Goal: Check status: Check status

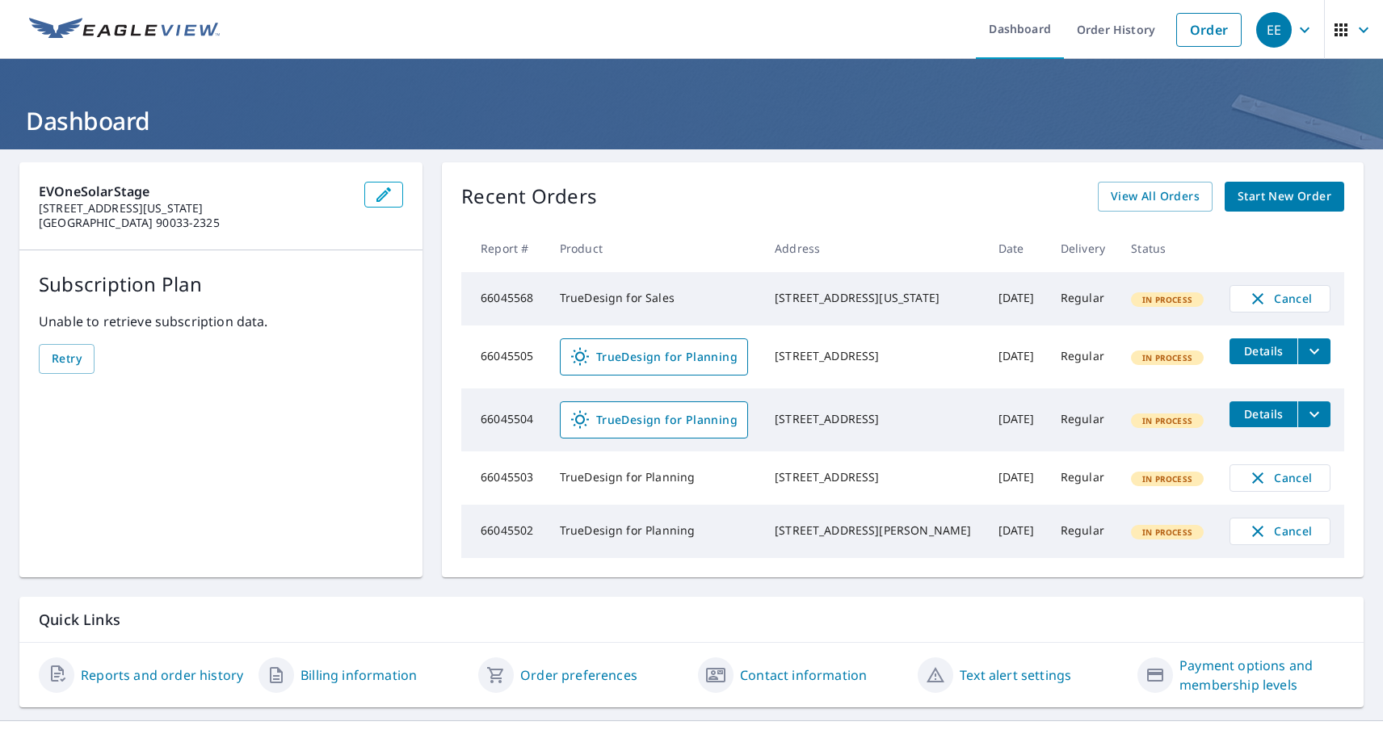
click at [1273, 29] on div "EE" at bounding box center [1274, 30] width 36 height 36
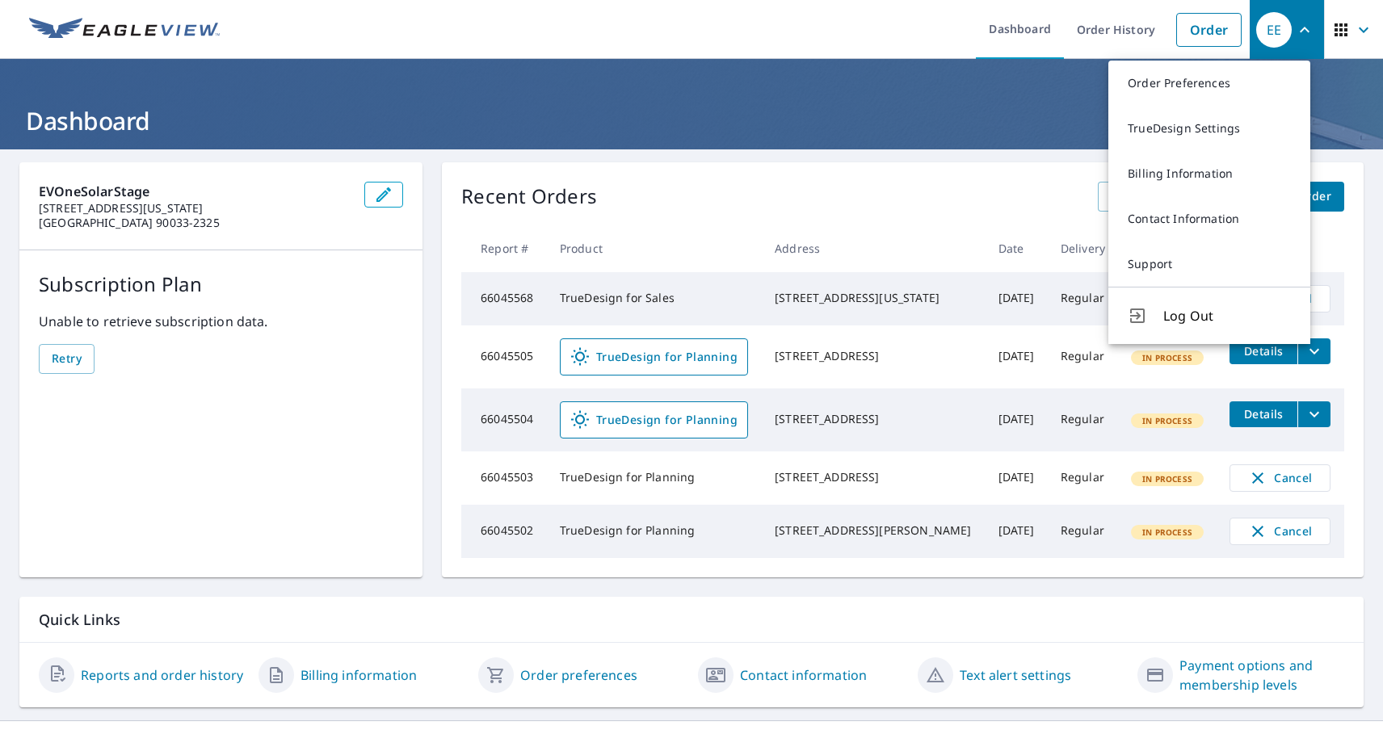
click at [1339, 29] on span "button" at bounding box center [1353, 29] width 45 height 39
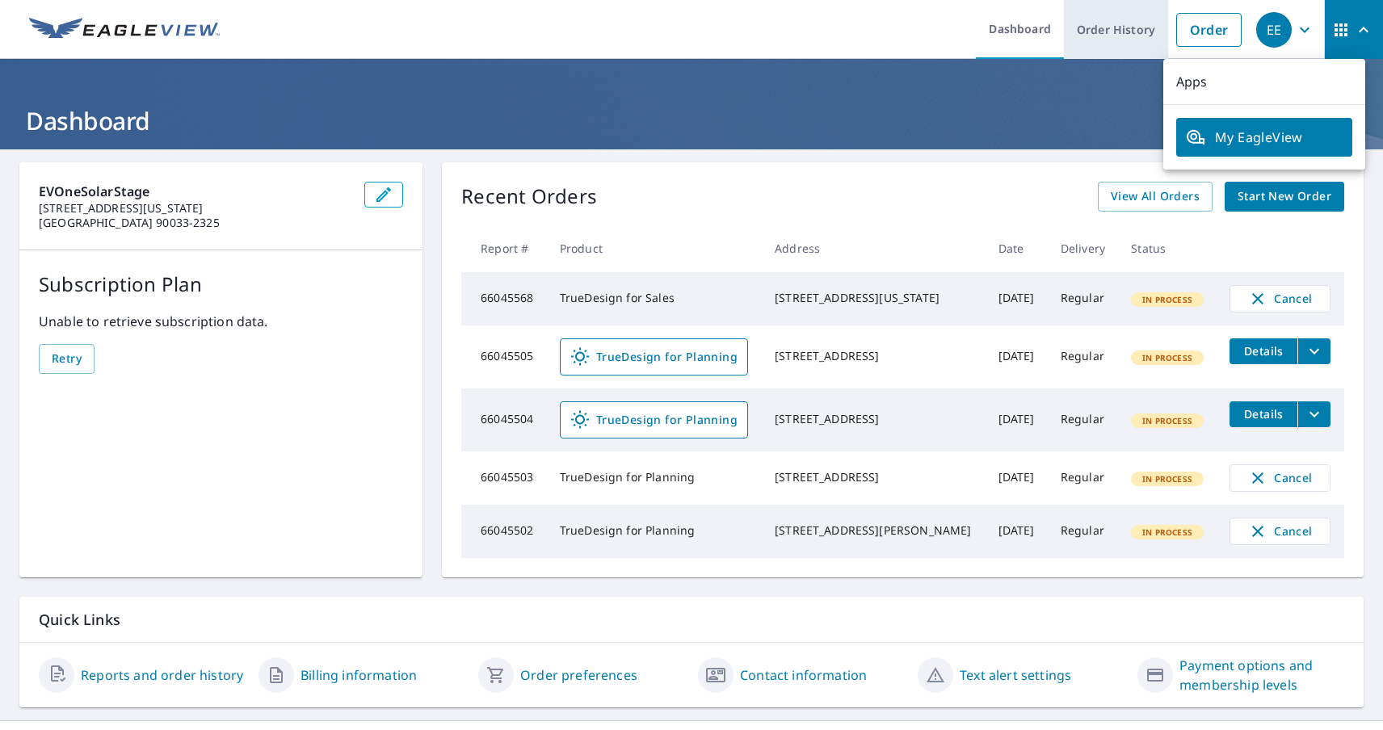
click at [1102, 29] on link "Order History" at bounding box center [1116, 29] width 104 height 59
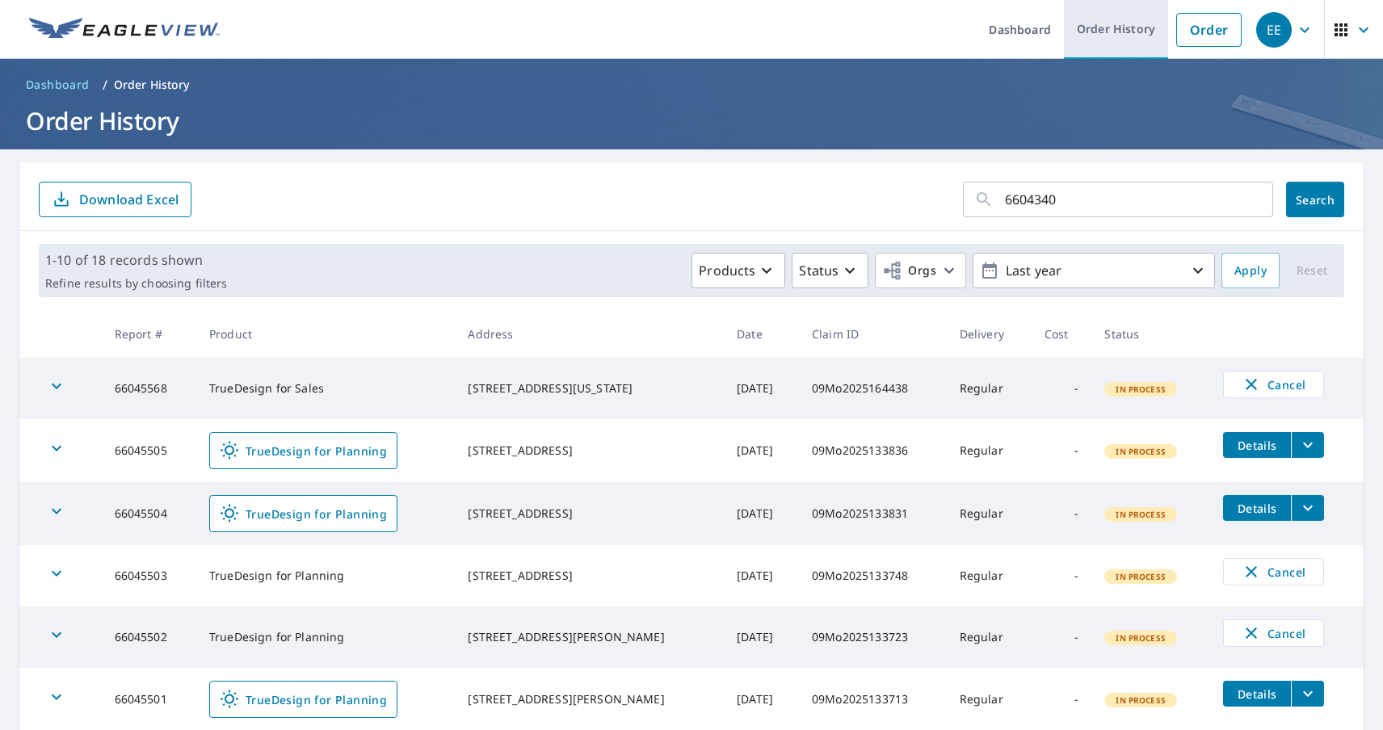
type input "66043405"
click at [1301, 199] on span "Search" at bounding box center [1315, 199] width 32 height 15
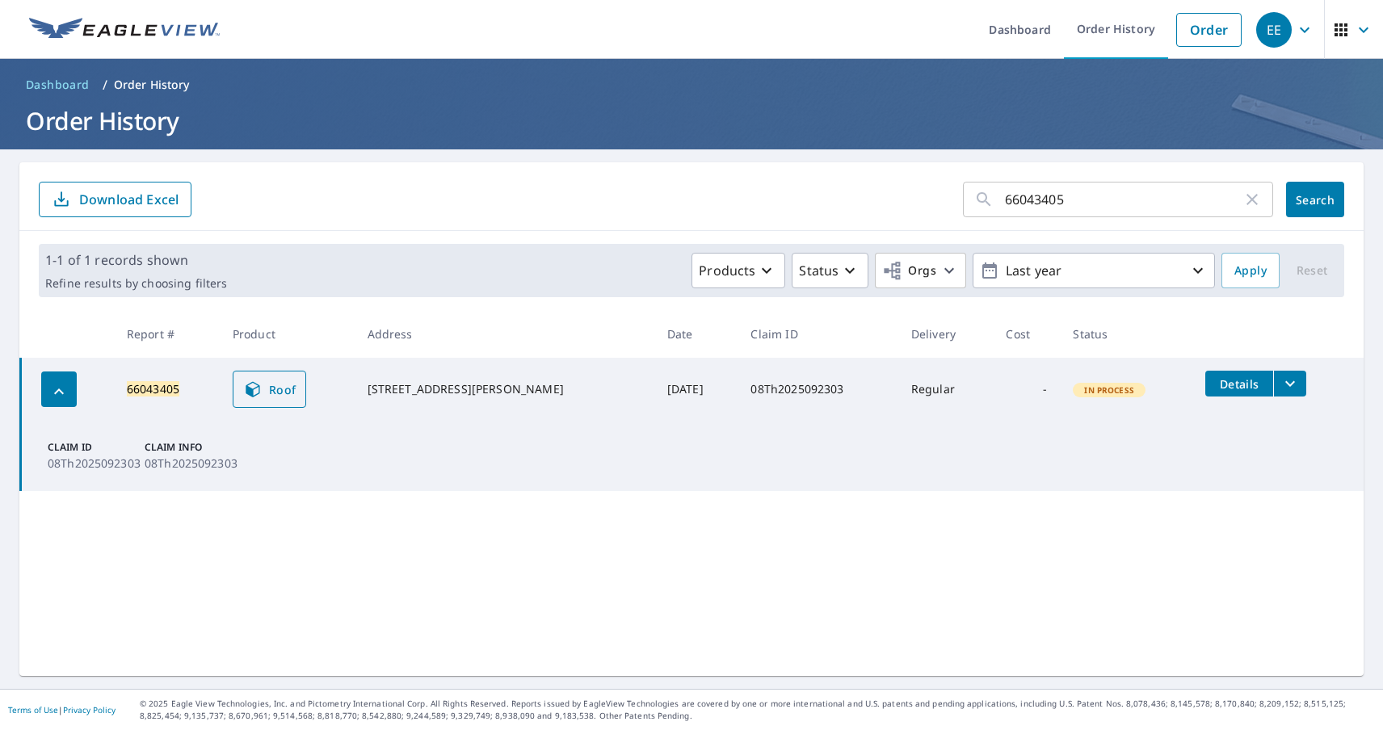
click at [276, 389] on span "Roof" at bounding box center [269, 389] width 53 height 19
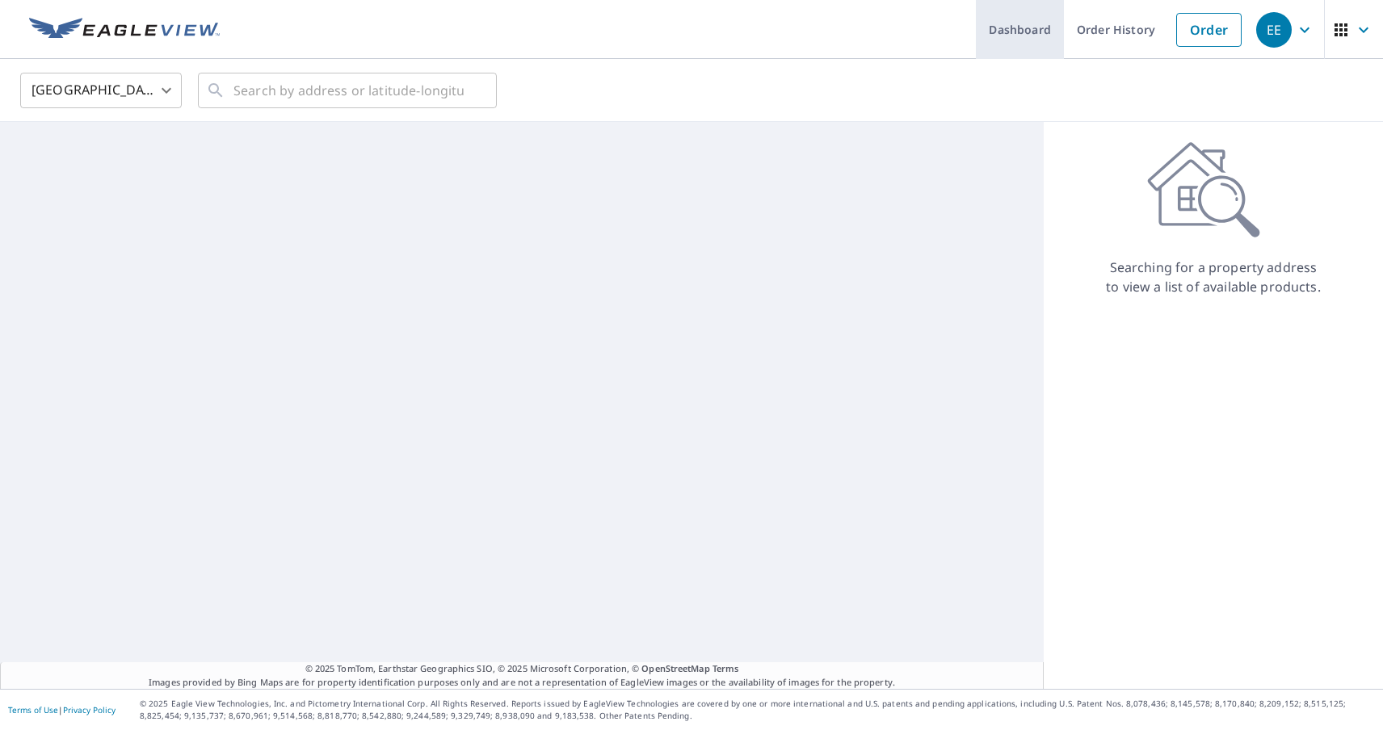
click at [1008, 29] on link "Dashboard" at bounding box center [1020, 29] width 88 height 59
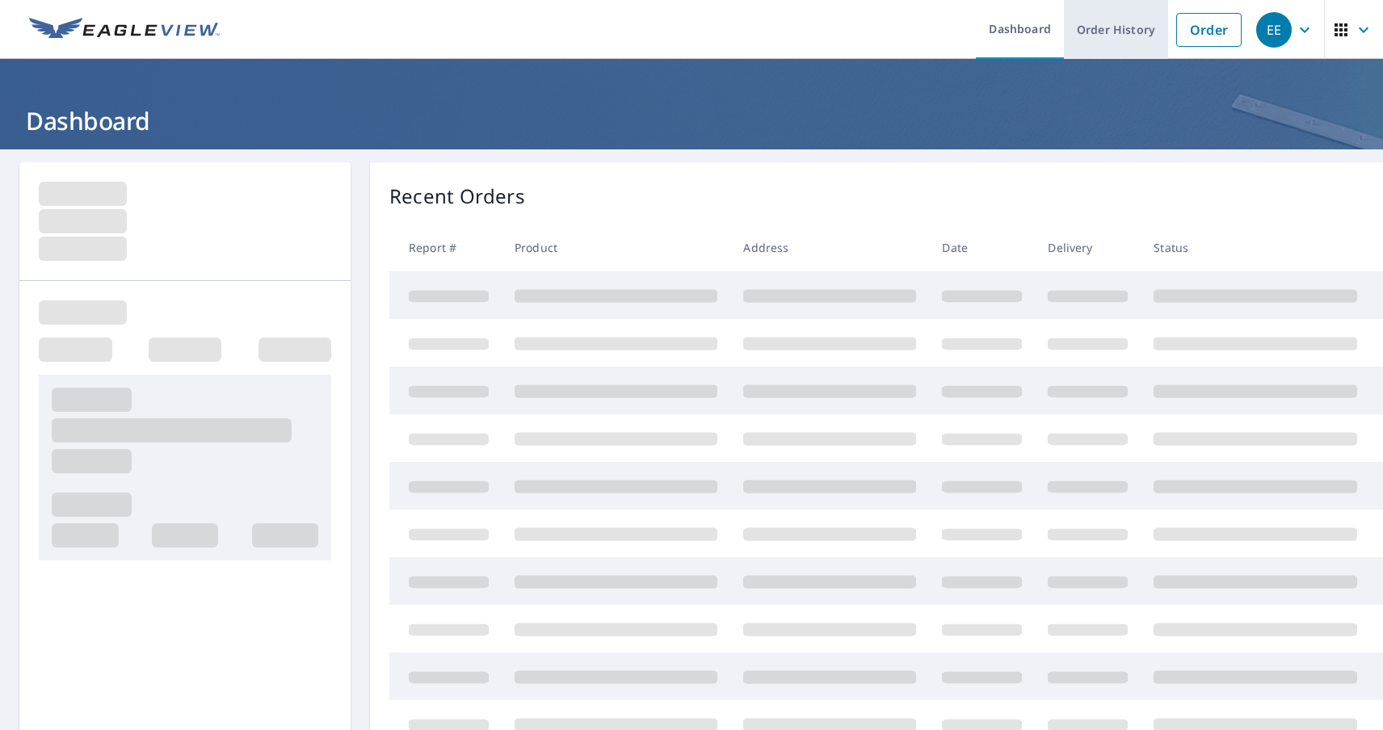
click at [1102, 29] on link "Order History" at bounding box center [1116, 29] width 104 height 59
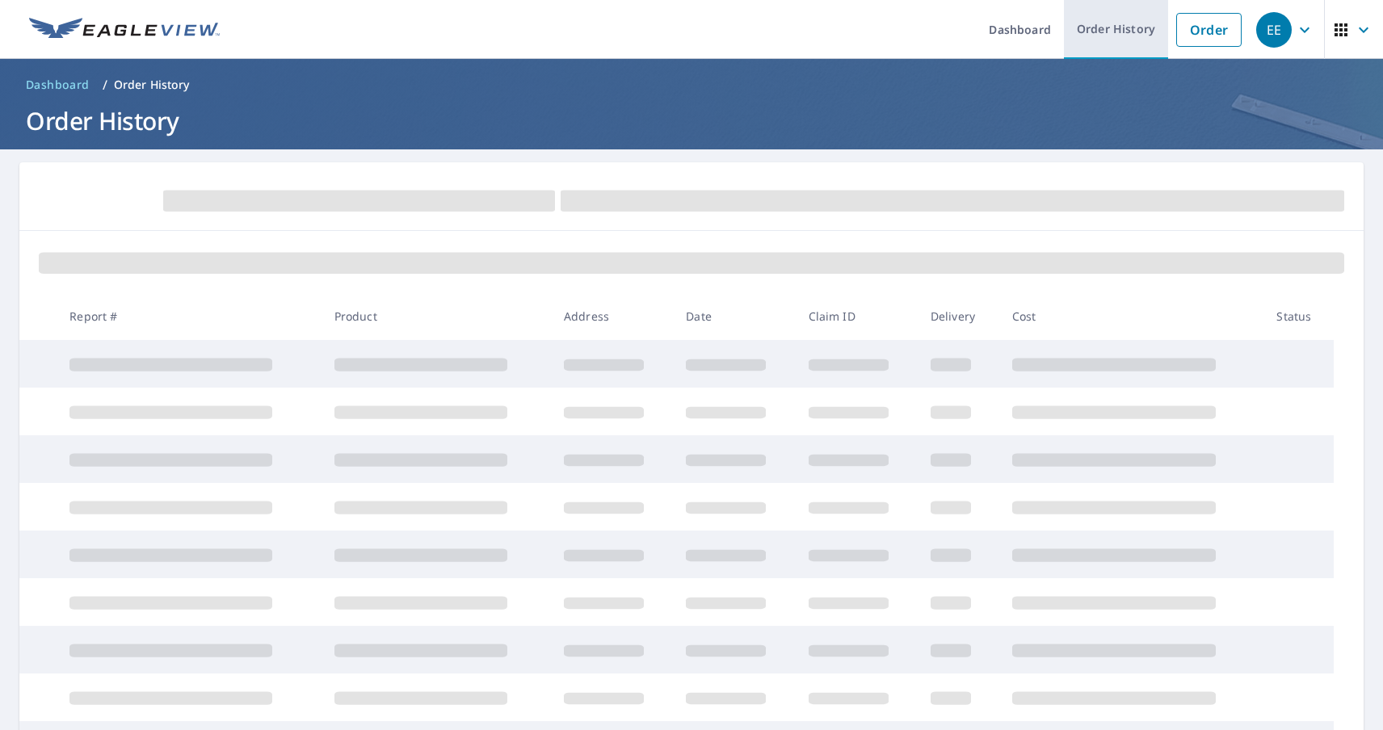
click at [1102, 29] on link "Order History" at bounding box center [1116, 29] width 104 height 59
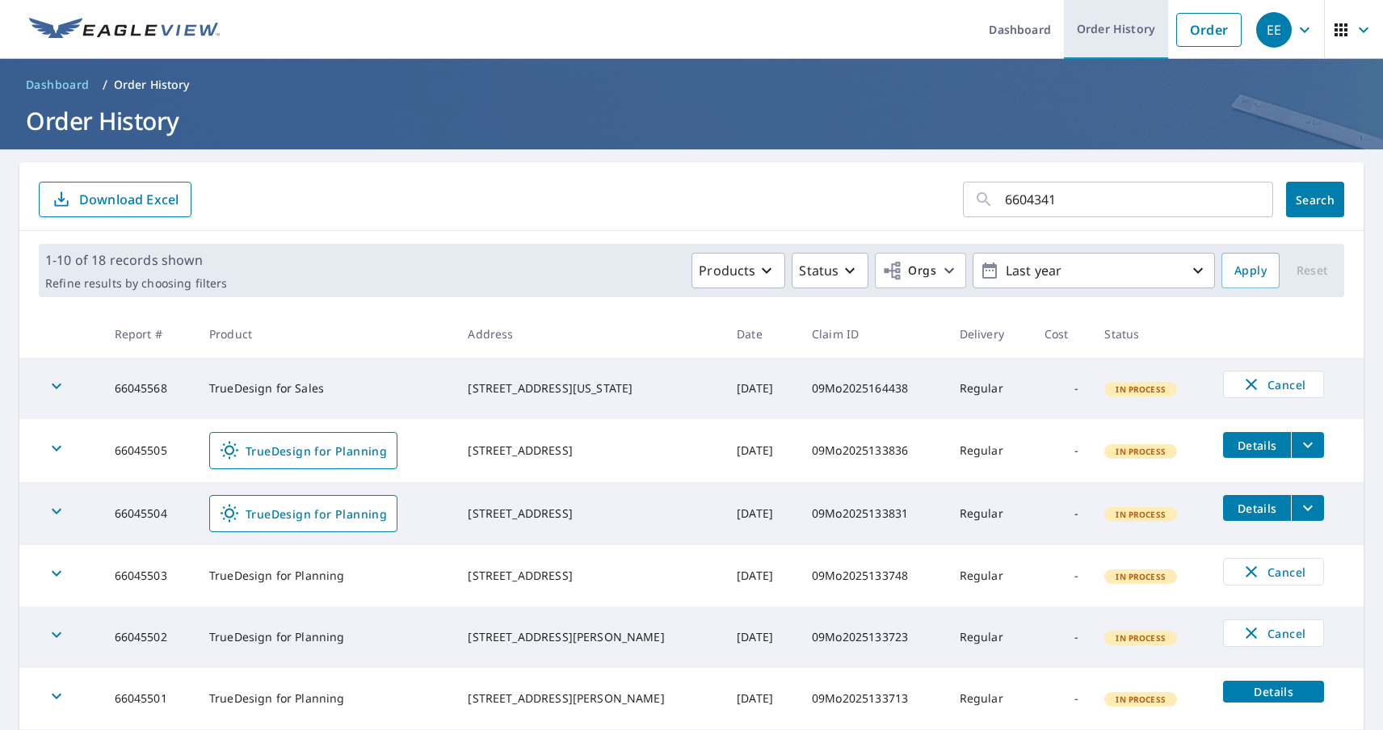
type input "66043412"
click at [1301, 199] on span "Search" at bounding box center [1315, 199] width 32 height 15
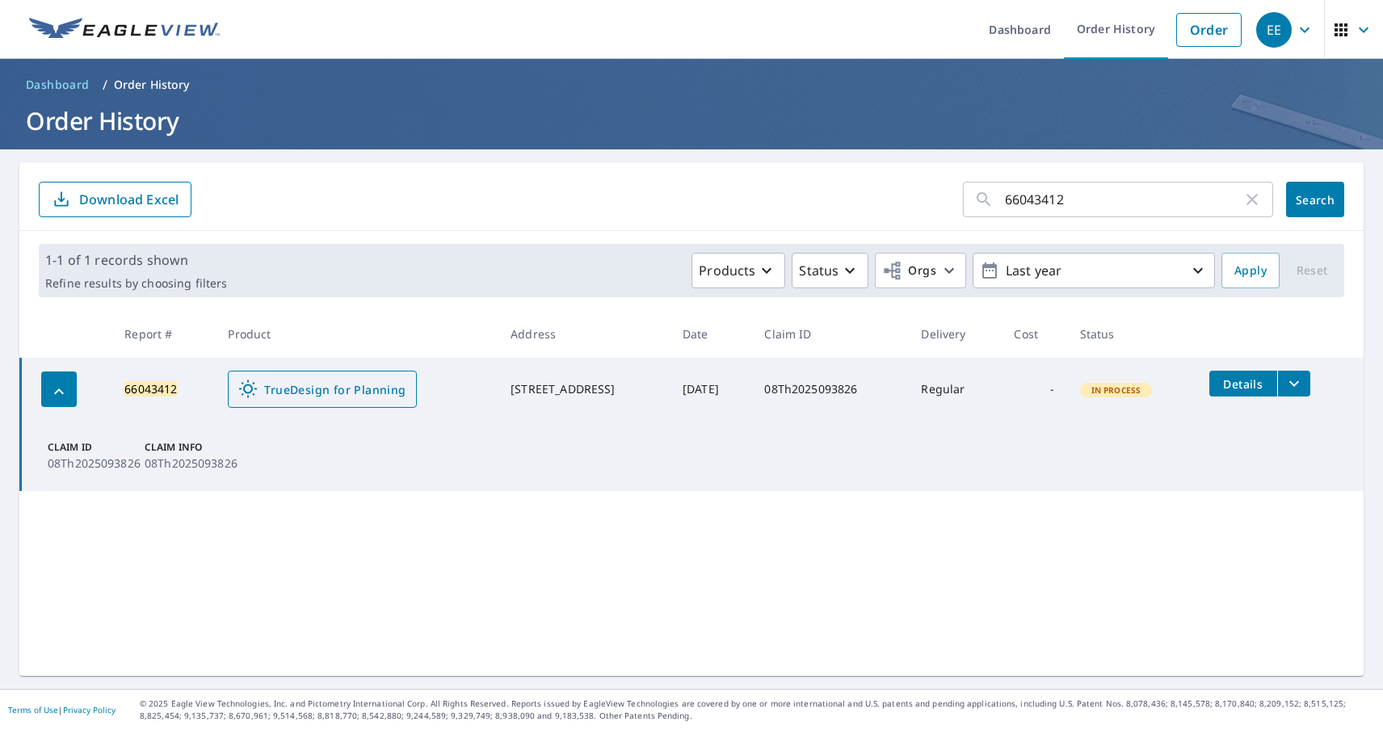
click at [310, 389] on span "TrueDesign for Planning" at bounding box center [321, 389] width 167 height 19
